Goal: Transaction & Acquisition: Purchase product/service

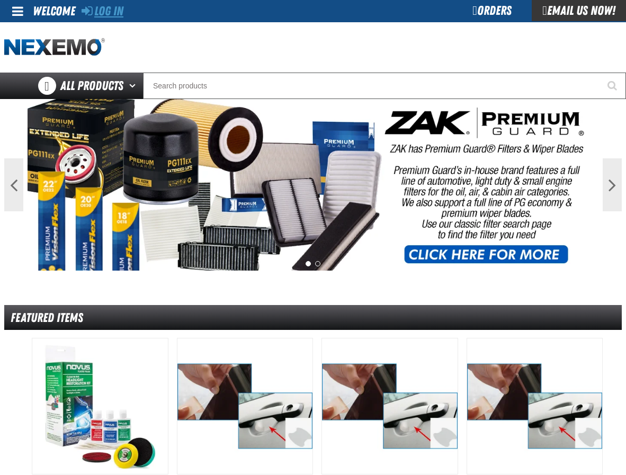
click at [115, 11] on link "Log In" at bounding box center [102, 11] width 42 height 15
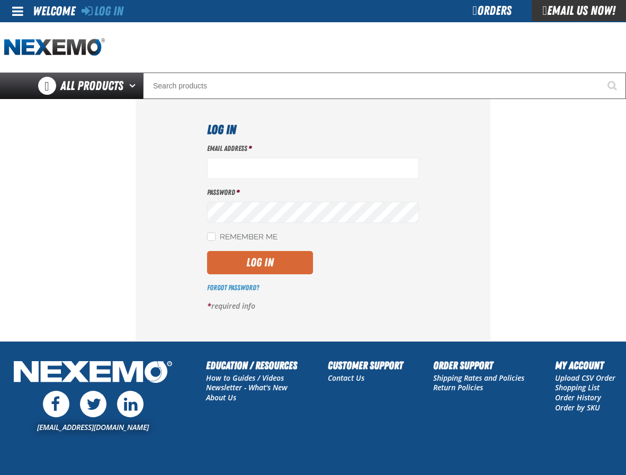
type input "bbacome@vtaig.com"
click at [269, 260] on button "Log In" at bounding box center [260, 262] width 106 height 23
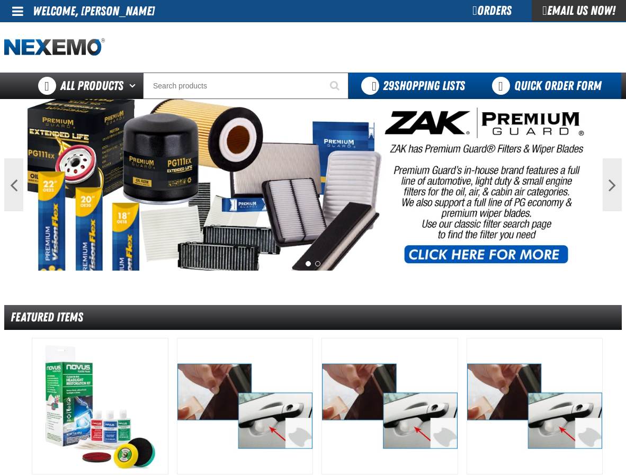
click at [519, 81] on link "Quick Order Form" at bounding box center [548, 86] width 143 height 26
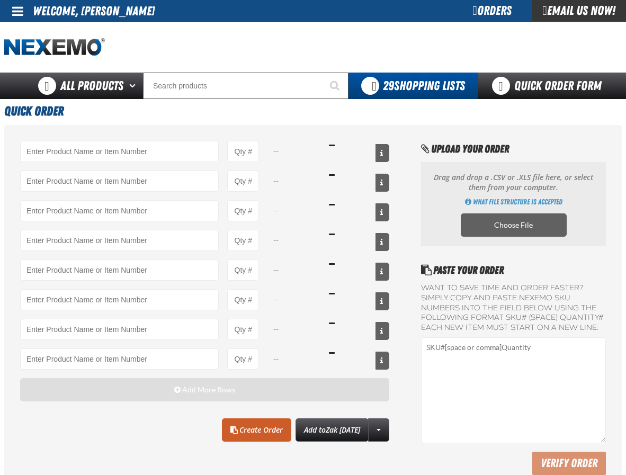
click at [184, 390] on span "Add More Rows" at bounding box center [208, 389] width 53 height 8
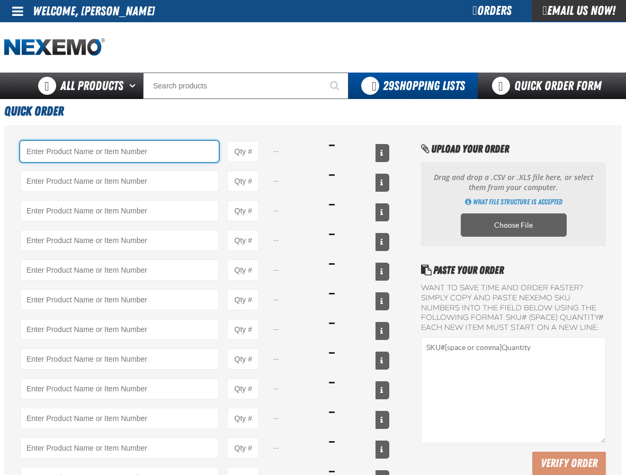
click at [95, 154] on input "Product" at bounding box center [119, 151] width 198 height 21
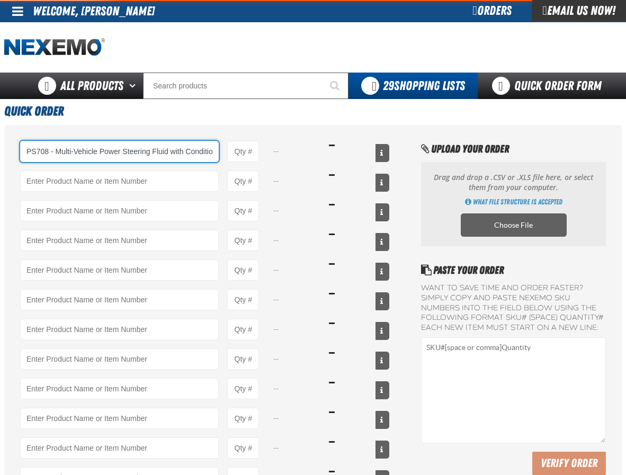
type input "PS708 - Multi-Vehicle Power Steering Fluid with Conditioner - ZAK Products"
type input "1"
select select "bottle"
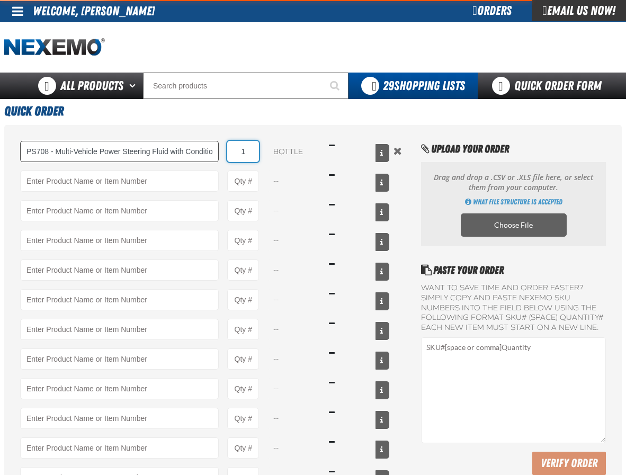
type input "PS708 - Multi-Vehicle Power Steering Fluid with Conditioner - ZAK Products"
type input "4"
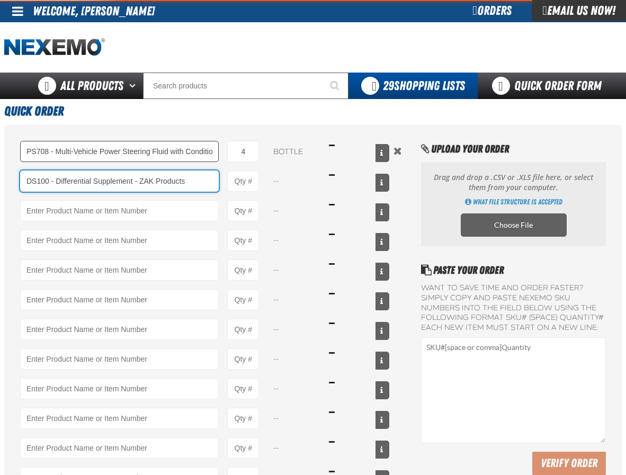
type input "DS100 - Differential Supplement - ZAK Products"
type input "1"
select select "bottle"
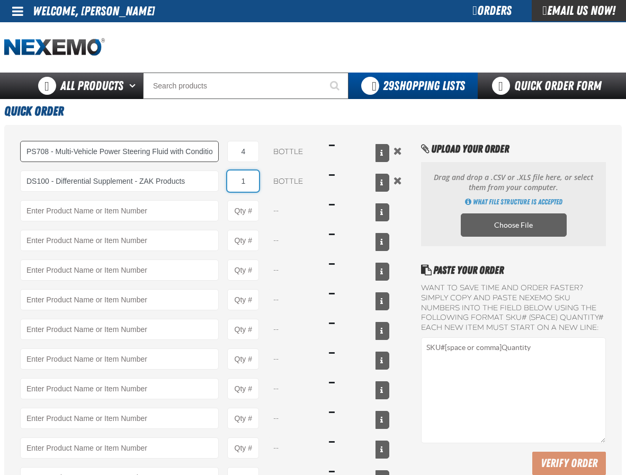
type input "DS100 - Differential Supplement - ZAK Products"
type input "12"
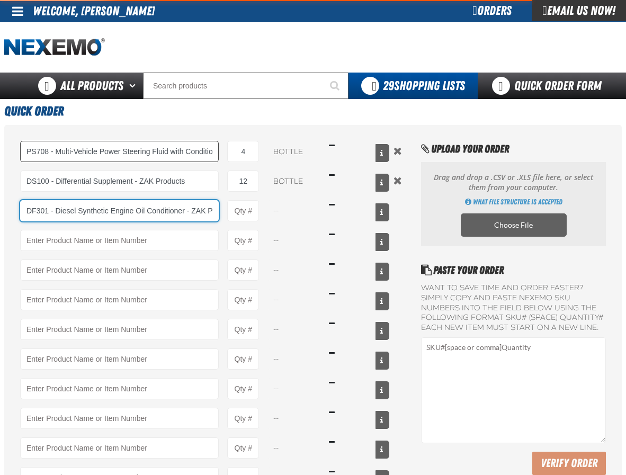
type input "DF301 - Diesel Synthetic Engine Oil Conditioner - ZAK Products"
type input "1"
type input "DF301 - Diesel Synthetic Engine Oil Conditioner - ZAK Products"
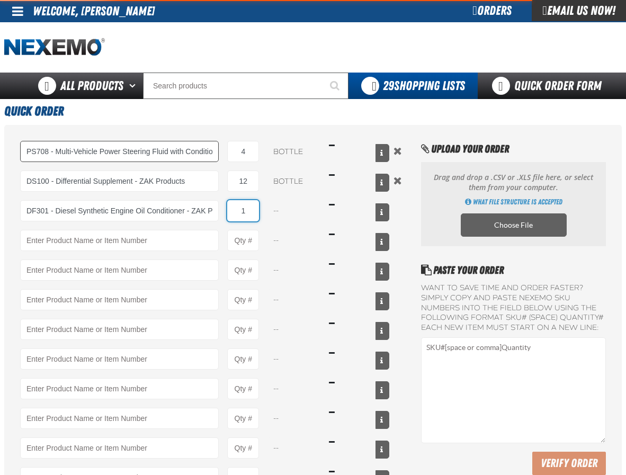
select select "bottle"
type input "DF301 - Diesel Synthetic Engine Oil Conditioner - ZAK Products"
type input "24"
type input "DF801 - DIESEL 8-in-1 TOTAL CLEAN - ZAK Products"
type input "1"
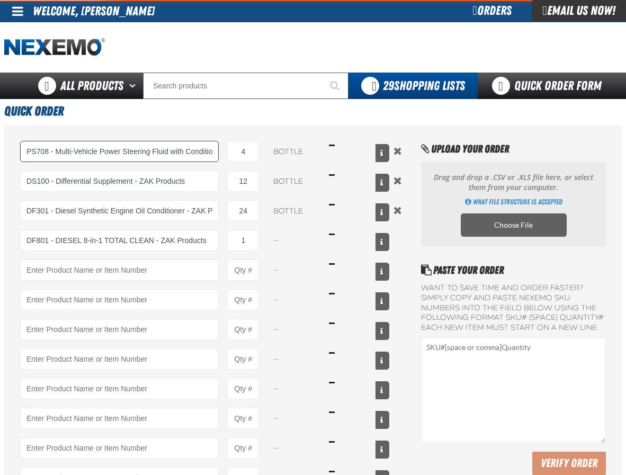
select select "bottle"
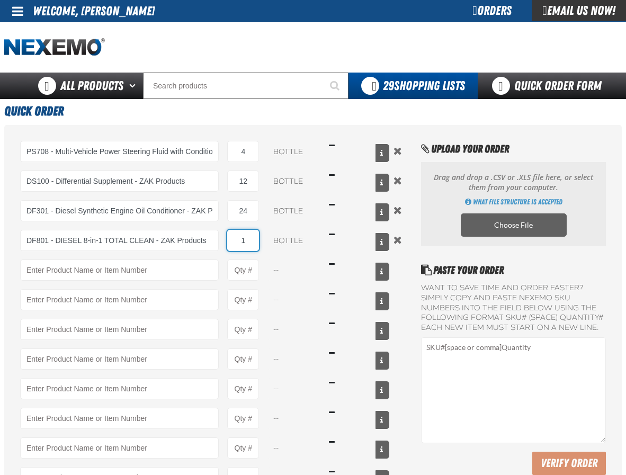
click at [248, 243] on input "1" at bounding box center [243, 240] width 32 height 21
type input "1"
type input "24"
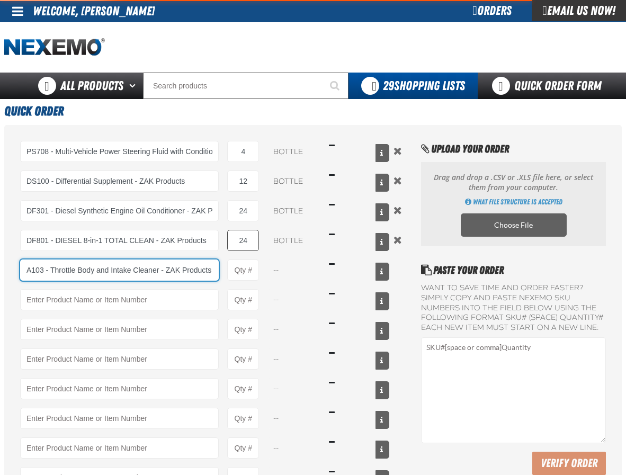
type input "A103 - Throttle Body and Intake Cleaner - ZAK Products"
type input "1"
select select "can"
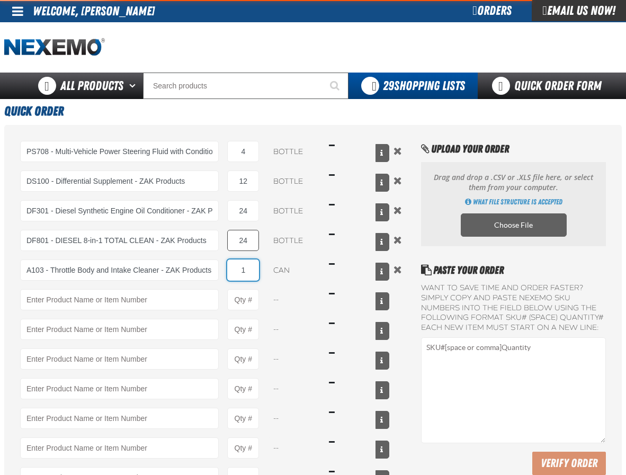
type input "A103 - Throttle Body and Intake Cleaner - ZAK Products"
type input "12"
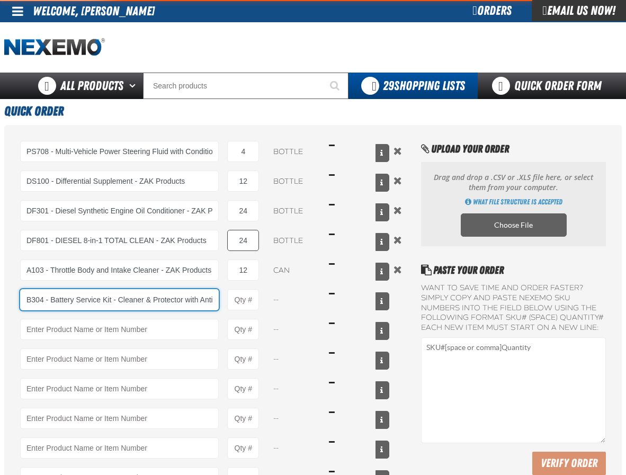
type input "B304 - Battery Service Kit - Cleaner &amp; Protector with Anti-Corrosion Pads -…"
type input "1"
select select "kit"
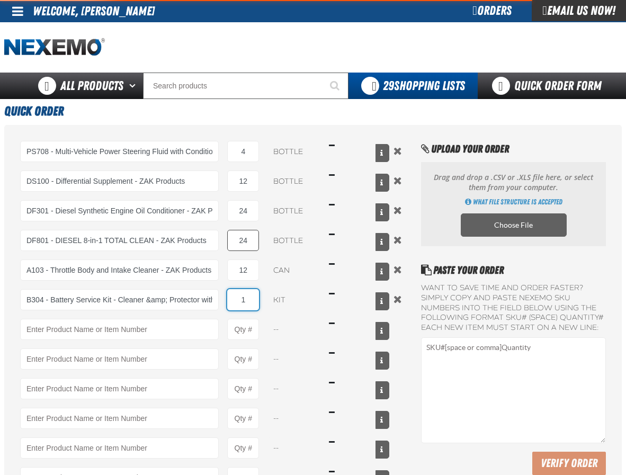
type input "B304 - Battery Service Kit - Cleaner &amp; Protector with Anti-Corrosion Pads -…"
type input "12"
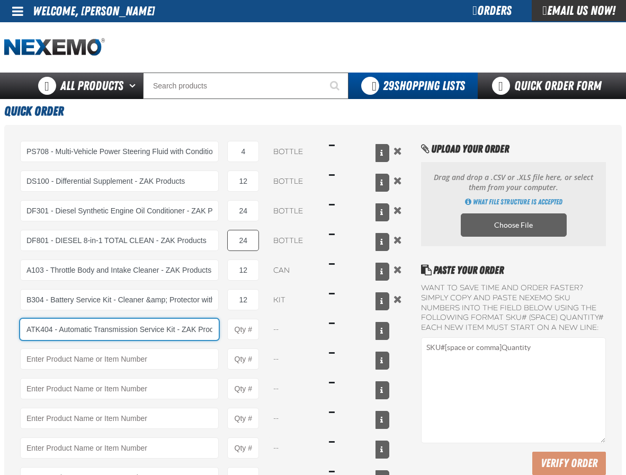
type input "ATK404 - Automatic Transmission Service Kit - ZAK Products"
type input "1"
select select "kit"
type input "ATK404 - Automatic Transmission Service Kit - ZAK Products"
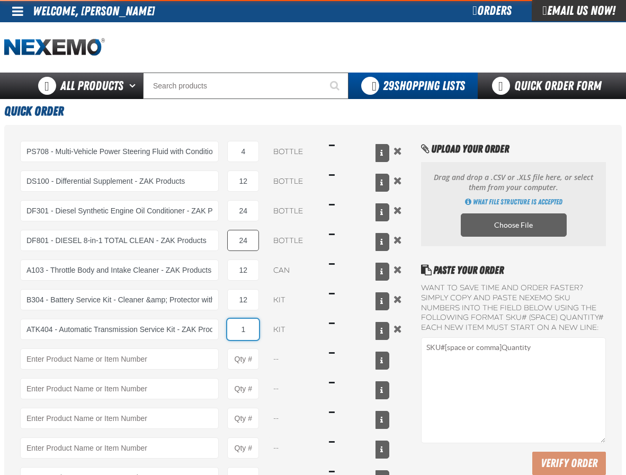
type input "2"
type input "ATK404 - Automatic Transmission Service Kit - ZAK Products"
type input "24"
type input "RK222 - Universal Cooling System Service Kit - ZAK Products"
type input "1"
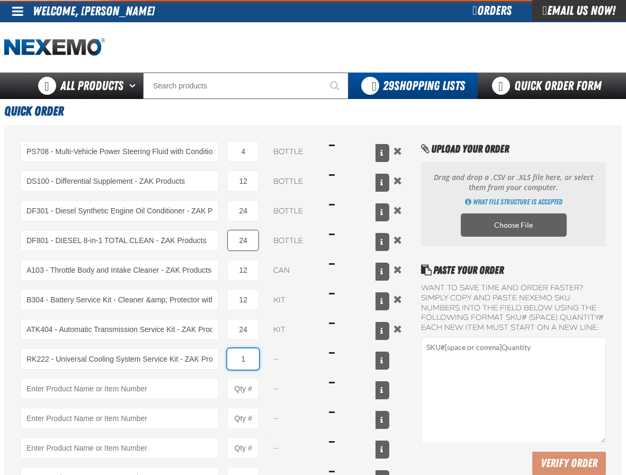
select select "kit"
type input "12"
type input "C500 - Synthetic Engine Oil Booster - ZAK Products"
type input "1"
select select "bottle"
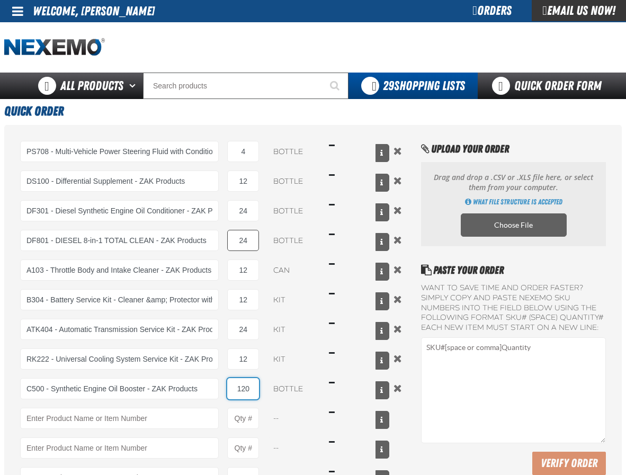
type input "120"
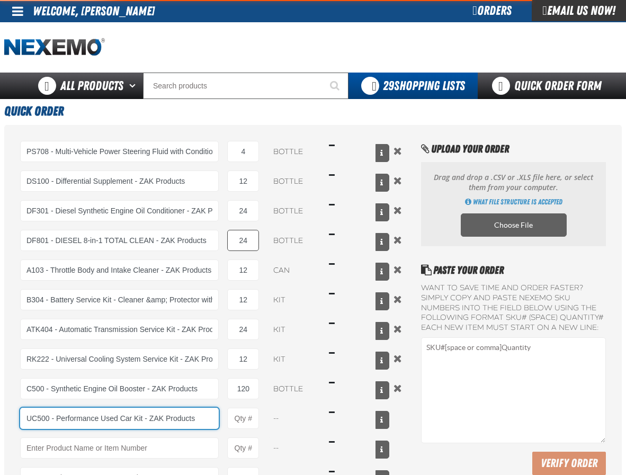
type input "UC500 - Performance Used Car Kit - ZAK Products"
type input "1"
select select "kit"
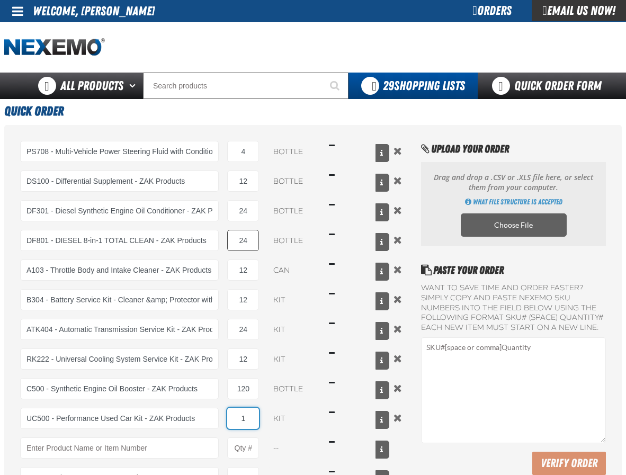
type input "UC500 - Performance Used Car Kit - ZAK Products"
type input "16"
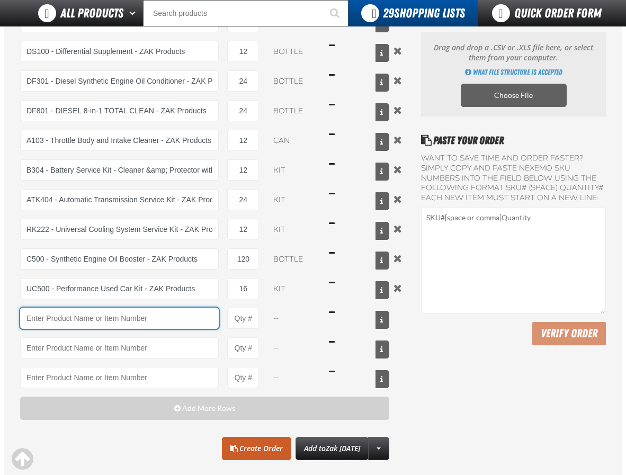
scroll to position [106, 0]
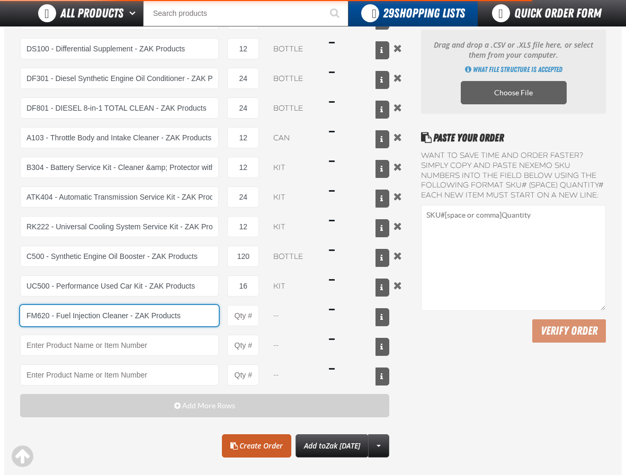
type input "FM620 - Fuel Injection Cleaner - ZAK Products"
type input "1"
select select "bottle"
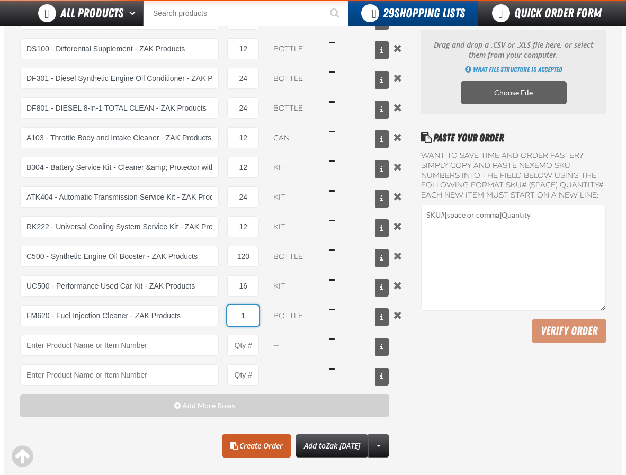
type input "FM620 - Fuel Injection Cleaner - ZAK Products"
type input "24"
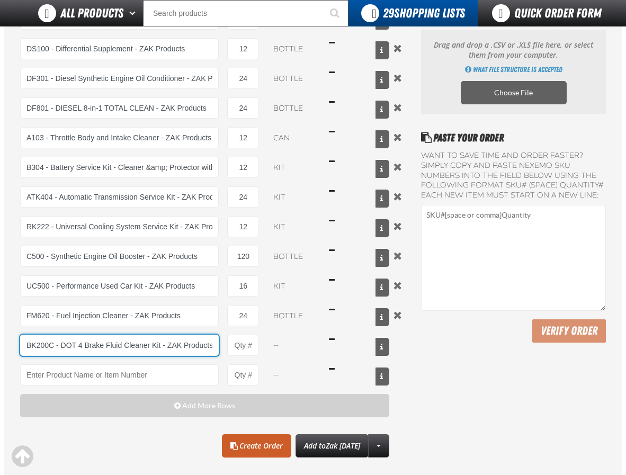
type input "BK200C - DOT 4 Brake Fluid Cleaner Kit - ZAK Products"
type input "1"
select select "kit"
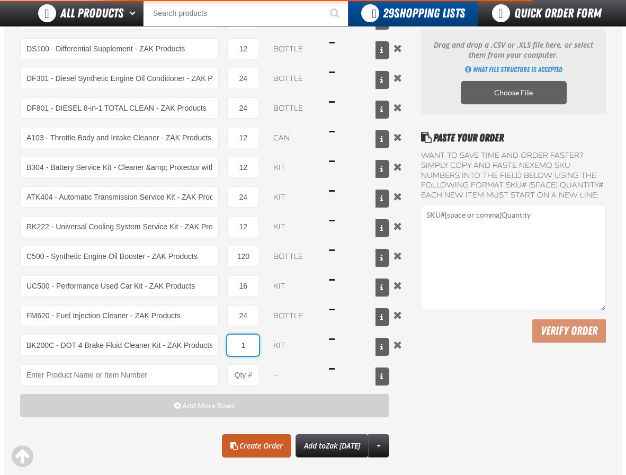
type input "BK200C - DOT 4 Brake Fluid Cleaner Kit - ZAK Products"
type input "12"
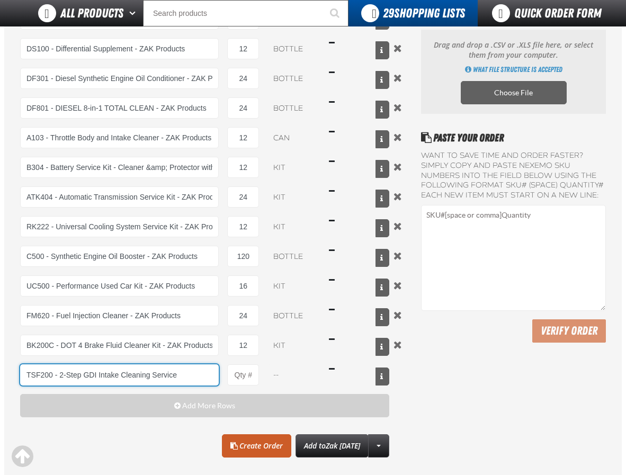
type input "TSF200 - 2-Step GDI Intake Cleaning Service"
type input "1"
select select "kit"
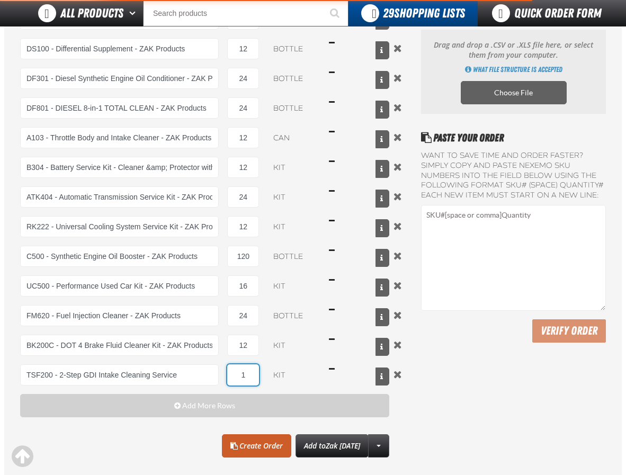
type input "TSF200 - 2-Step GDI Intake Cleaning Service"
type input "12"
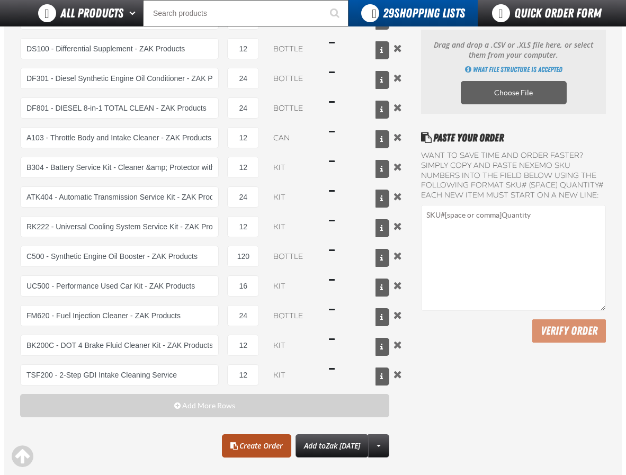
click at [255, 446] on link "Create Order" at bounding box center [256, 445] width 69 height 23
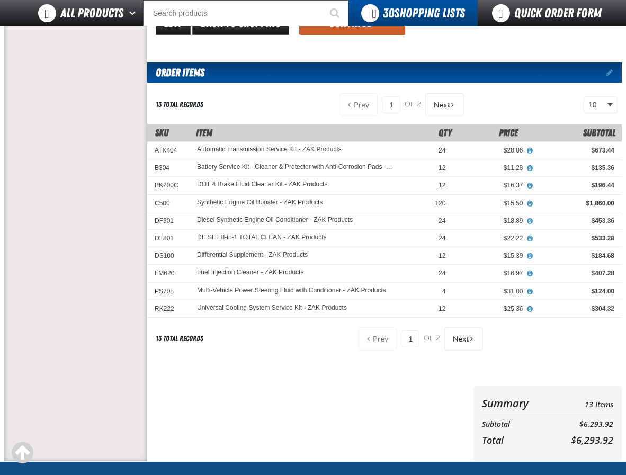
scroll to position [212, 0]
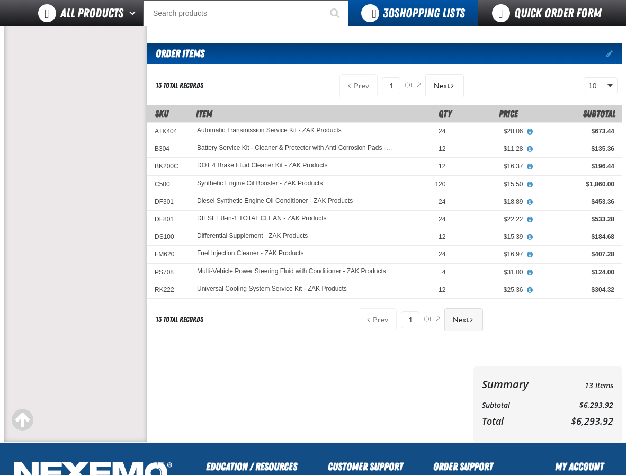
click at [456, 322] on span "Next" at bounding box center [460, 319] width 16 height 8
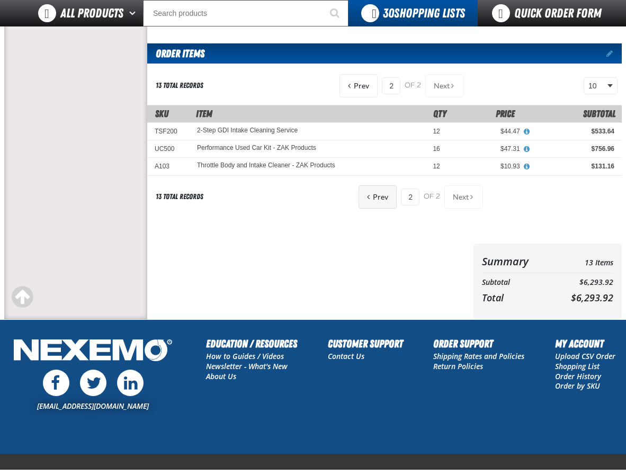
click at [381, 197] on span "Prev" at bounding box center [380, 197] width 15 height 8
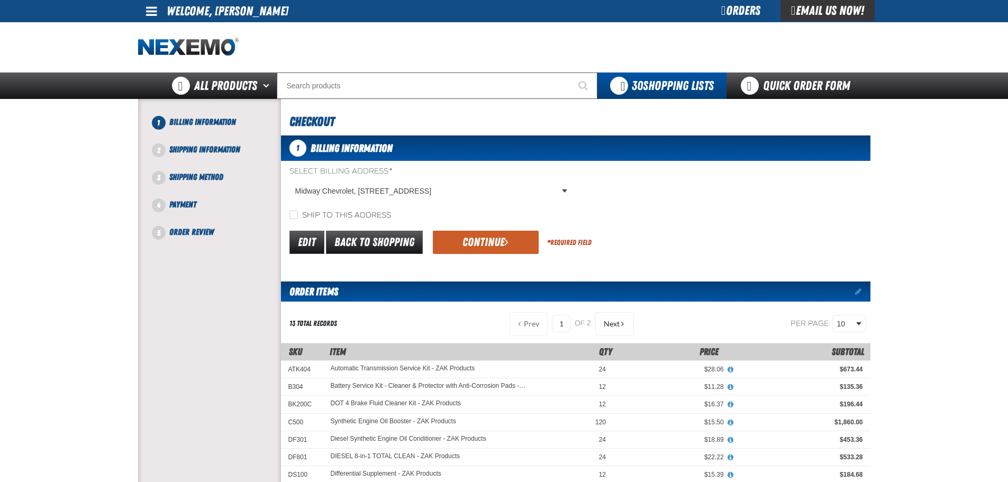
click at [360, 215] on label "Ship to this address" at bounding box center [340, 216] width 102 height 10
click at [298, 215] on input "Ship to this address" at bounding box center [293, 215] width 8 height 8
checkbox input "true"
click at [463, 238] on button "Continue" at bounding box center [486, 242] width 106 height 23
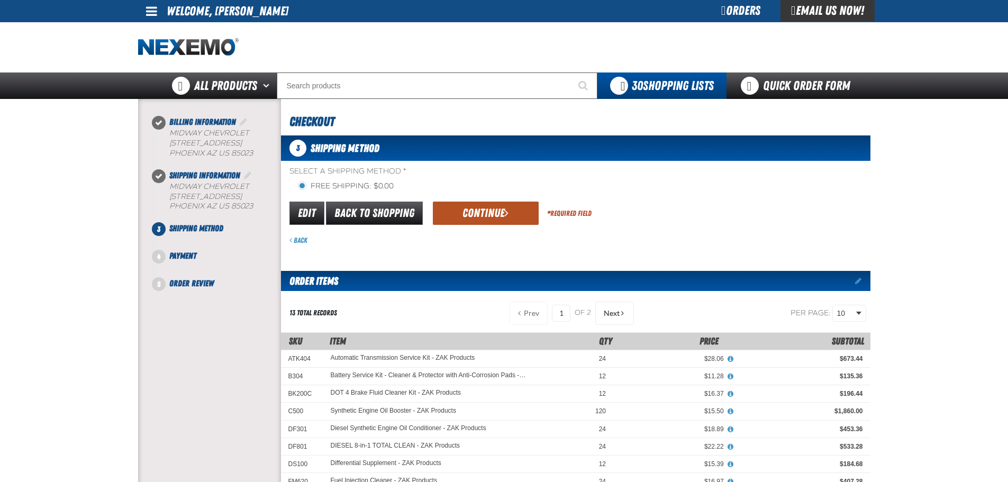
click at [467, 209] on button "Continue" at bounding box center [486, 213] width 106 height 23
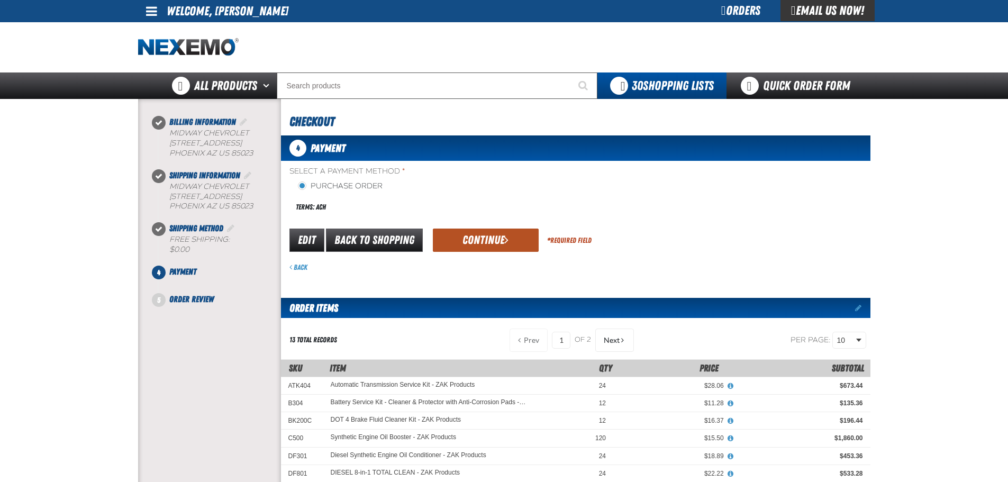
click at [485, 241] on button "Continue" at bounding box center [486, 240] width 106 height 23
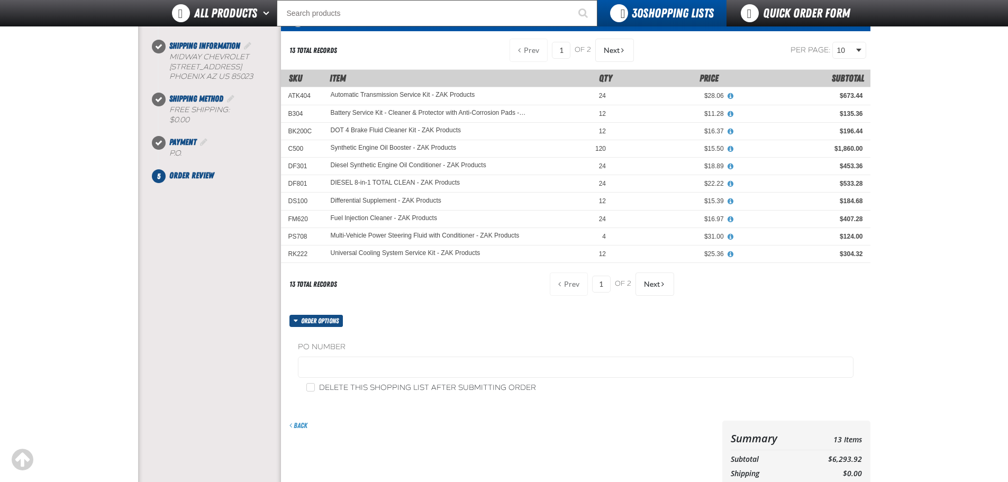
scroll to position [106, 0]
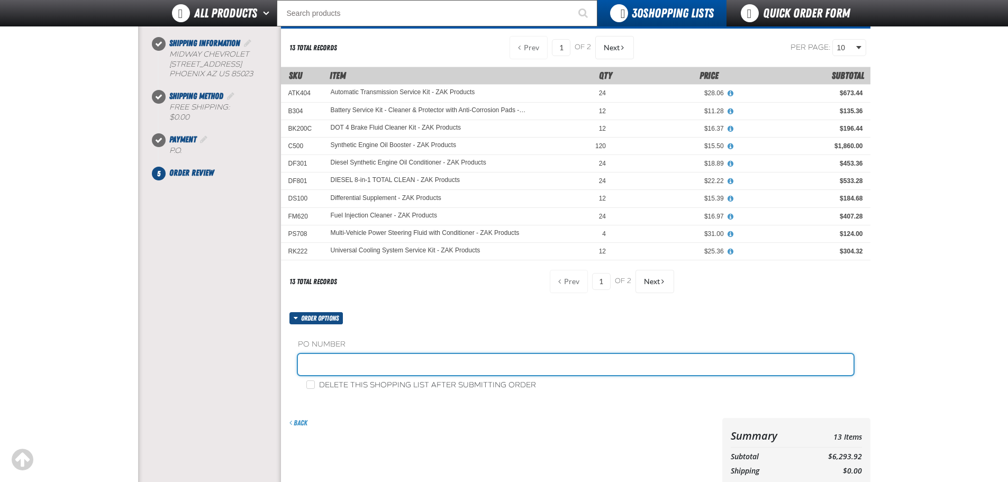
click at [343, 356] on input "text" at bounding box center [576, 364] width 556 height 21
type input "Z0916"
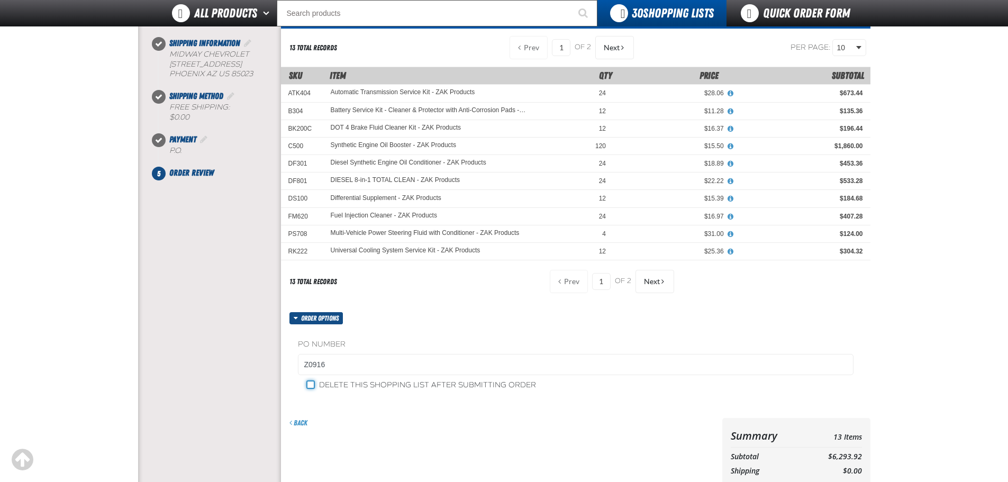
click at [309, 383] on input "Delete this shopping list after submitting order" at bounding box center [310, 385] width 8 height 8
checkbox input "true"
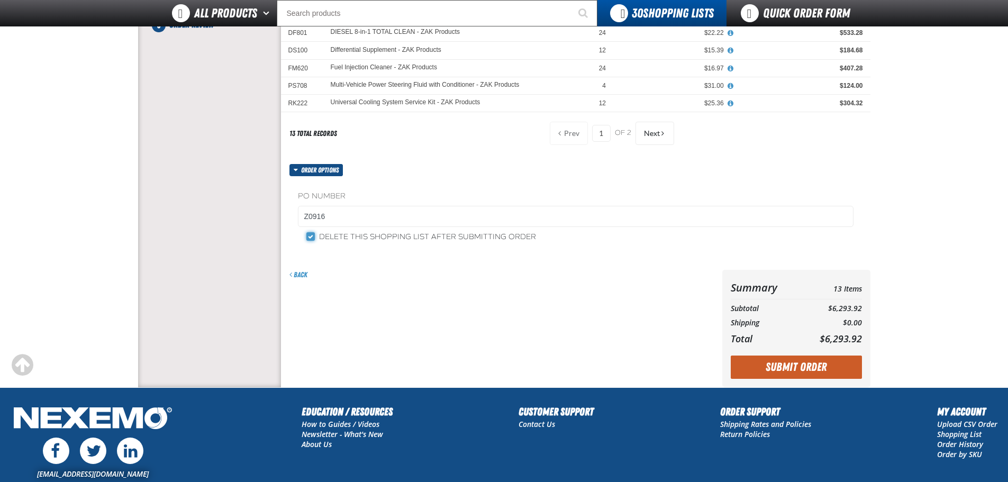
scroll to position [265, 0]
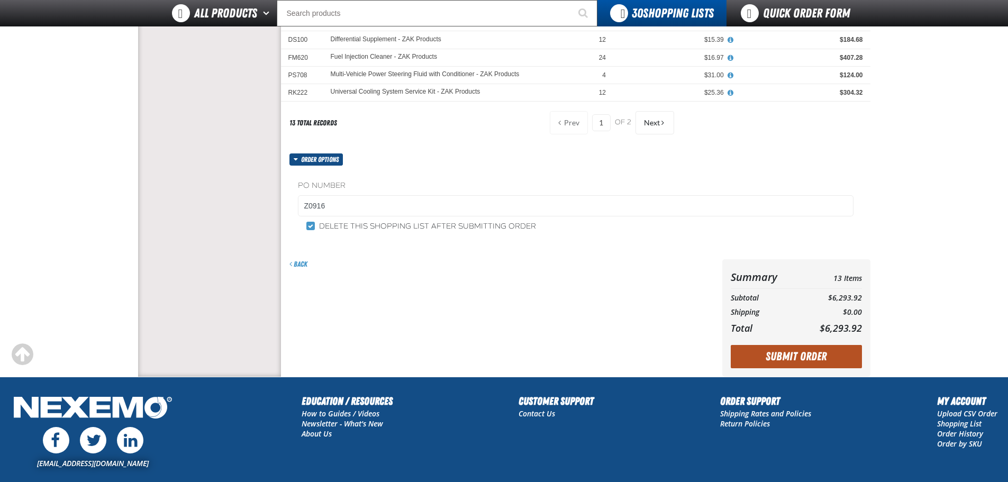
click at [625, 357] on button "Submit Order" at bounding box center [796, 356] width 131 height 23
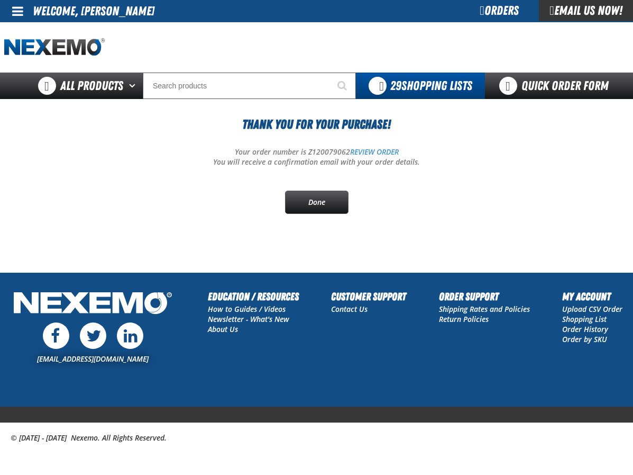
click at [566, 218] on section "Thank You For Your Purchase! Your order number is Z120079062 REVIEW ORDER You w…" at bounding box center [316, 175] width 625 height 152
